Goal: Task Accomplishment & Management: Manage account settings

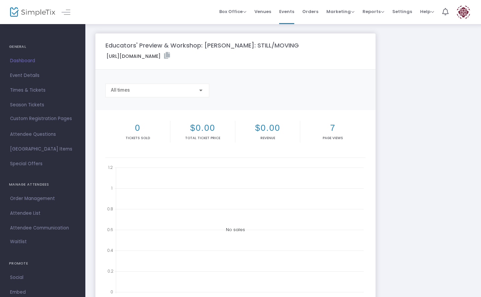
click at [25, 75] on span "Event Details" at bounding box center [42, 75] width 65 height 9
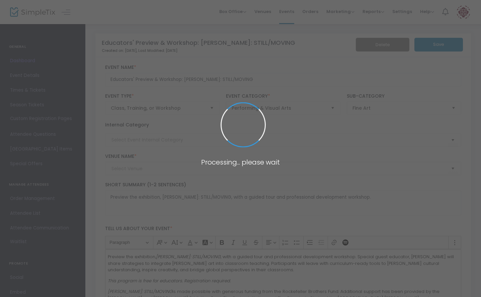
type input "[GEOGRAPHIC_DATA]"
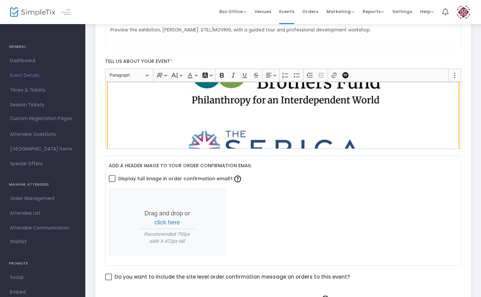
scroll to position [100, 0]
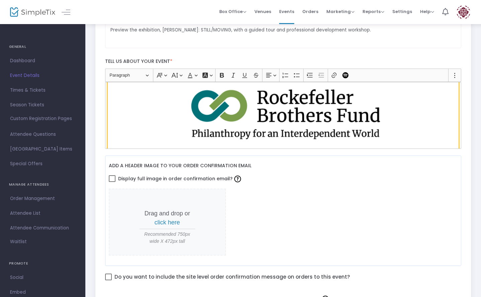
click at [154, 99] on img "Rich Text Editor, main" at bounding box center [283, 204] width 351 height 281
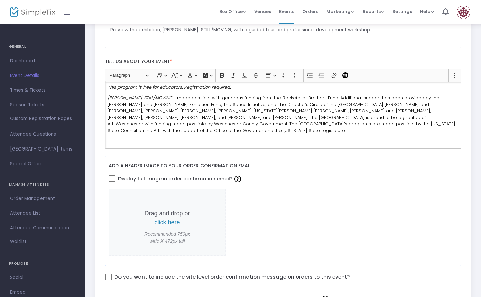
scroll to position [46, 0]
click at [452, 78] on icon "Editor toolbar" at bounding box center [455, 75] width 7 height 7
click at [396, 88] on icon "Dropdown toolbar" at bounding box center [399, 87] width 6 height 5
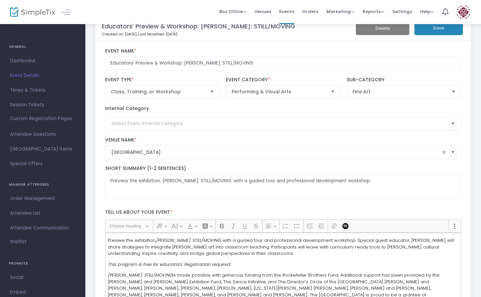
scroll to position [0, 0]
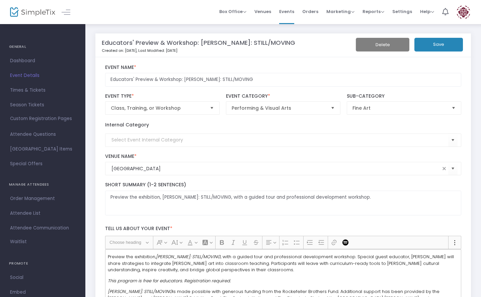
drag, startPoint x: 337, startPoint y: 48, endPoint x: 350, endPoint y: 56, distance: 14.5
click at [414, 48] on button "Save" at bounding box center [438, 45] width 49 height 14
